Goal: Task Accomplishment & Management: Manage account settings

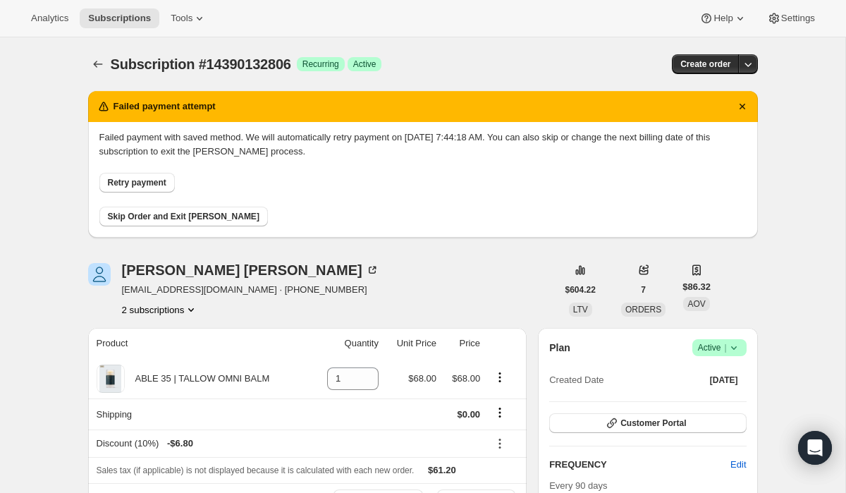
scroll to position [178, 0]
click at [153, 183] on span "Retry payment" at bounding box center [137, 182] width 59 height 11
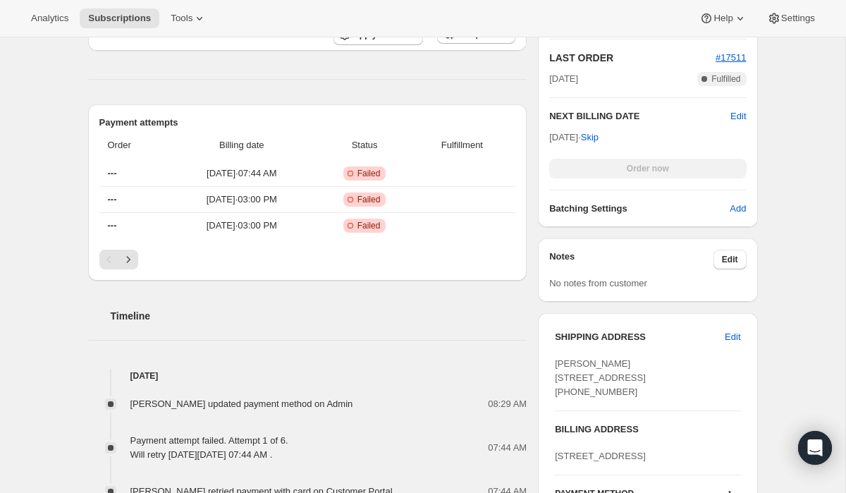
scroll to position [307, 0]
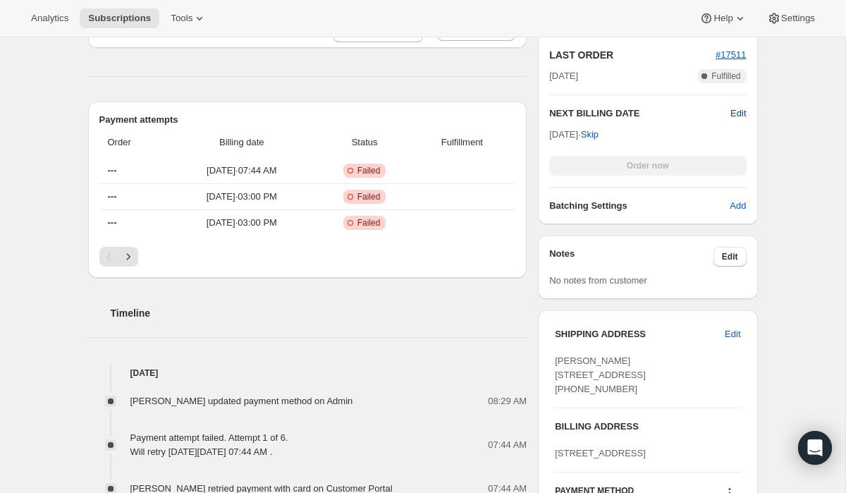
click at [735, 112] on span "Edit" at bounding box center [738, 113] width 16 height 14
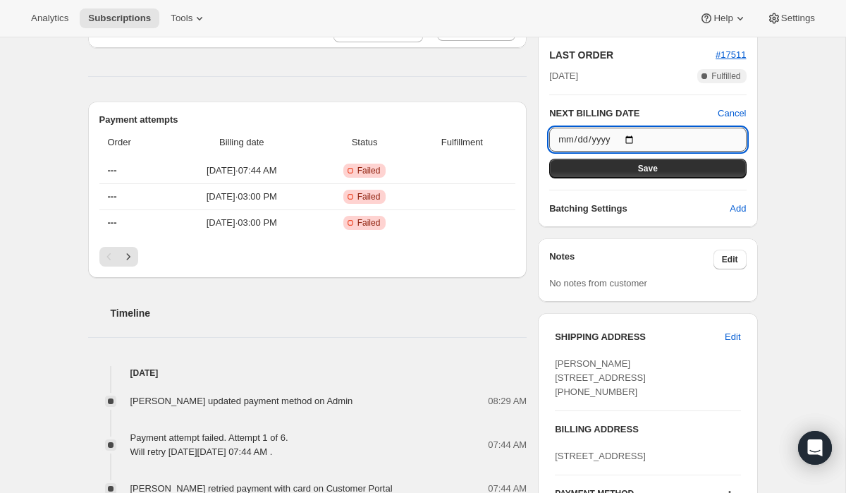
click at [634, 137] on input "[DATE]" at bounding box center [647, 140] width 197 height 24
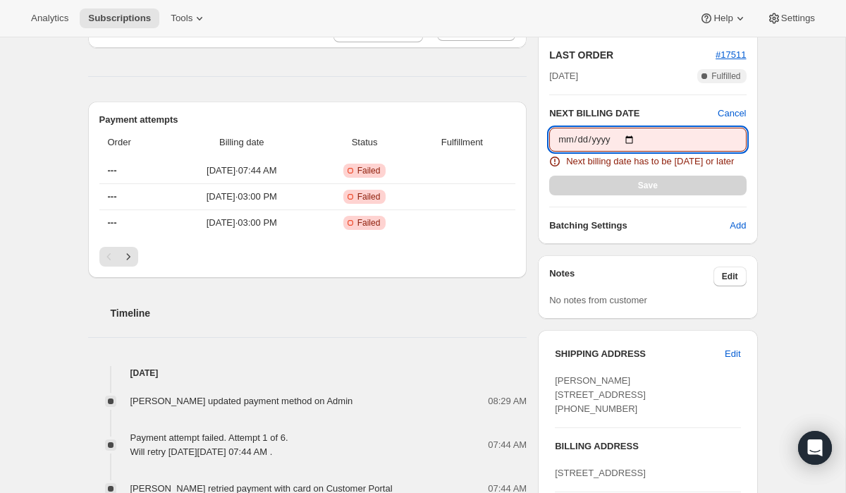
click at [634, 137] on input "[DATE]" at bounding box center [647, 140] width 197 height 24
type input "[DATE]"
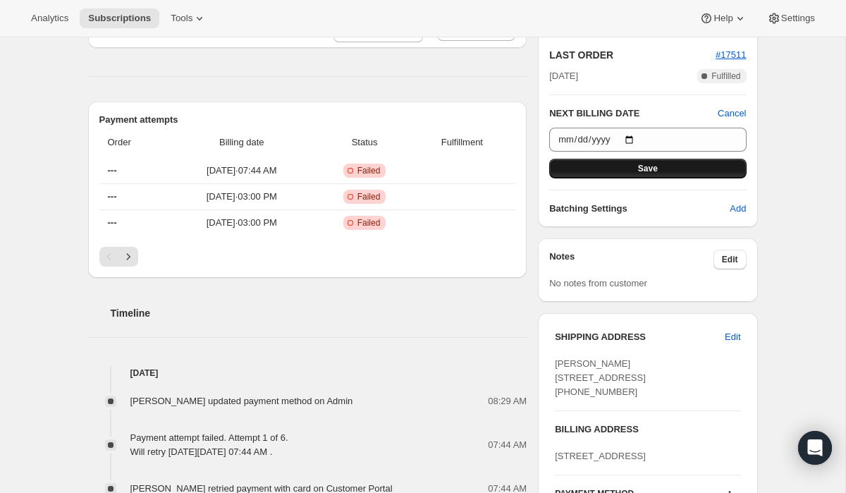
click at [647, 168] on span "Save" at bounding box center [648, 168] width 20 height 11
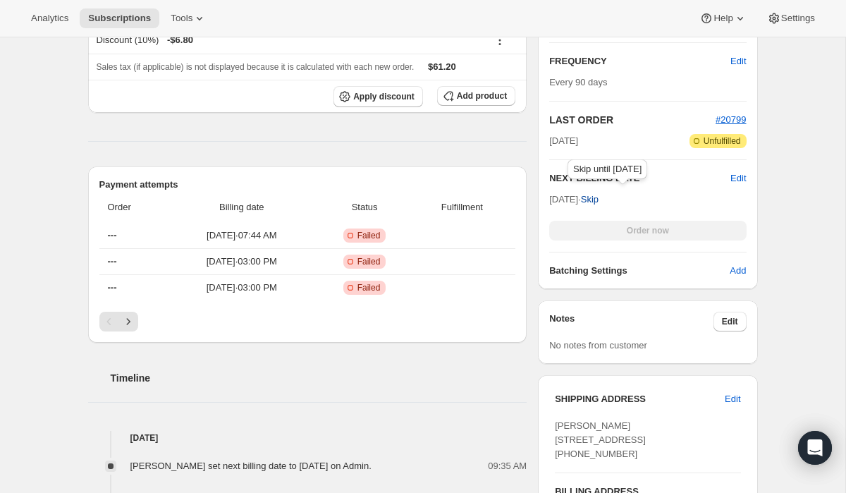
click at [599, 200] on span "Skip" at bounding box center [590, 199] width 18 height 14
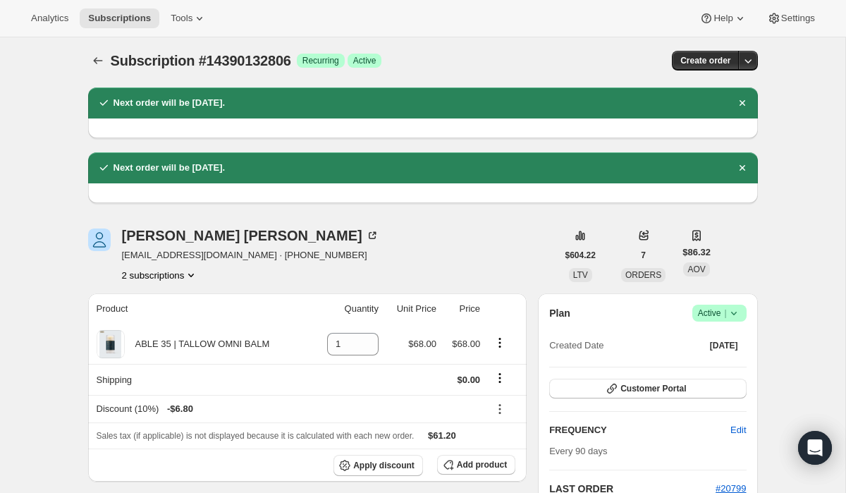
scroll to position [0, 0]
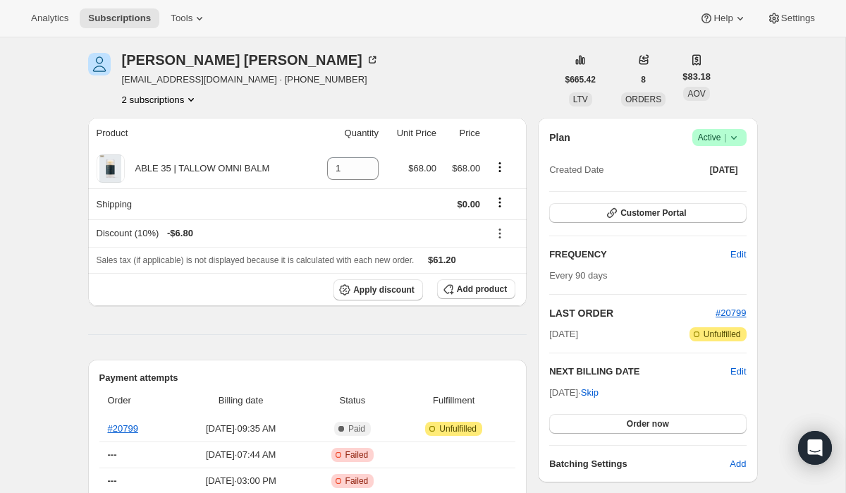
scroll to position [51, 0]
